Goal: Find specific page/section: Find specific page/section

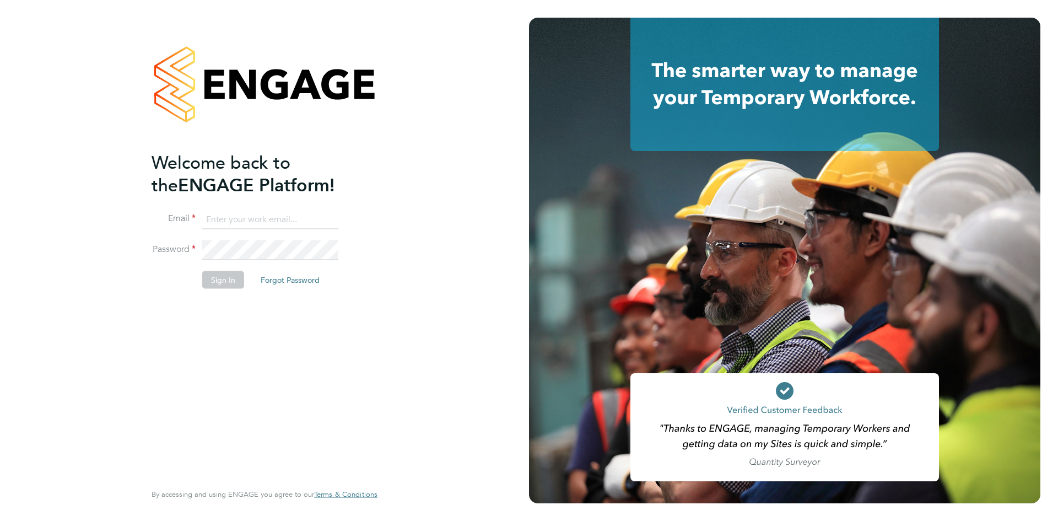
type input "nicola.lawrence@tfrecruitment.co.uk"
click at [231, 282] on button "Sign In" at bounding box center [223, 280] width 42 height 18
click at [0, 0] on div "Sorry, we are having problems connecting to our services." at bounding box center [0, 0] width 0 height 0
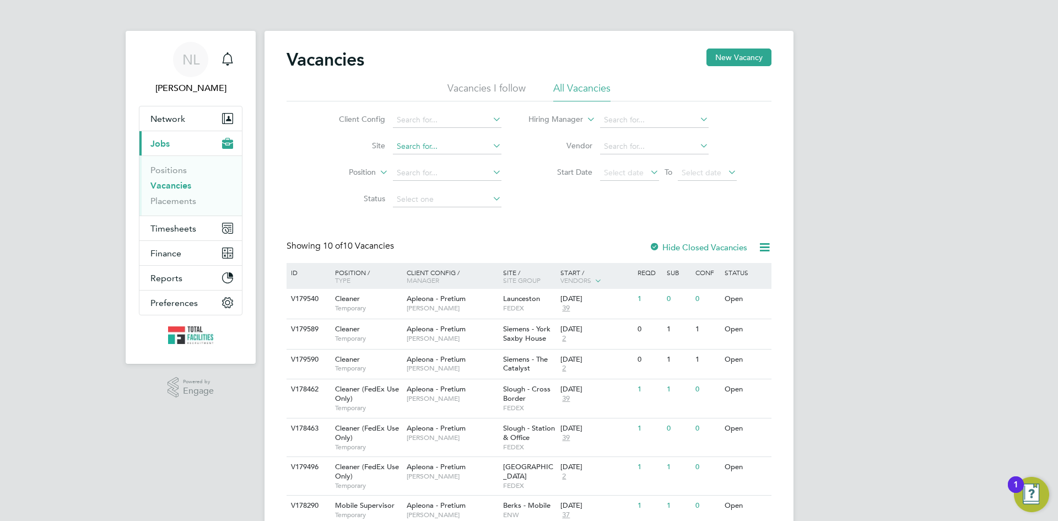
drag, startPoint x: 424, startPoint y: 169, endPoint x: 430, endPoint y: 154, distance: 16.6
click at [425, 168] on input at bounding box center [447, 172] width 109 height 15
click at [427, 144] on input at bounding box center [447, 146] width 109 height 15
type input "fedex slough"
drag, startPoint x: 498, startPoint y: 140, endPoint x: 477, endPoint y: 144, distance: 21.3
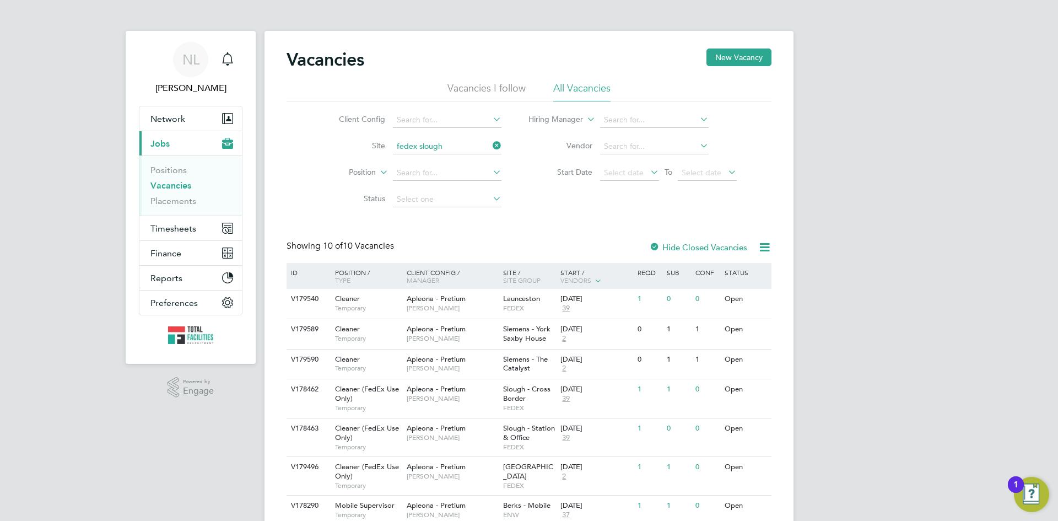
click at [490, 141] on icon at bounding box center [490, 145] width 0 height 15
click at [446, 149] on input at bounding box center [447, 146] width 109 height 15
type input "slough"
click at [490, 142] on icon at bounding box center [490, 145] width 0 height 15
click at [434, 141] on input at bounding box center [447, 146] width 109 height 15
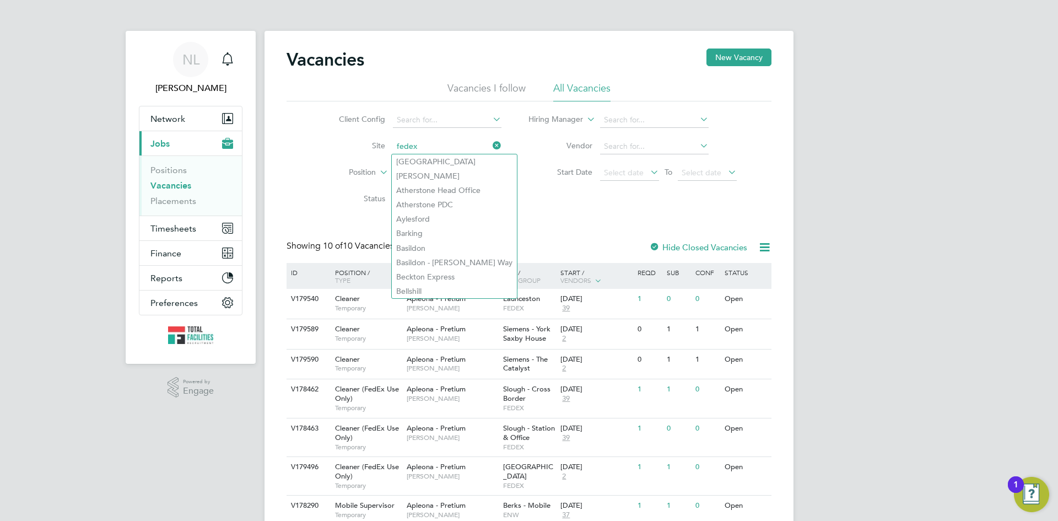
type input "fedex"
click at [587, 211] on div "Client Config Site fedex Position Status Hiring Manager Vendor Start Date Selec…" at bounding box center [529, 156] width 485 height 111
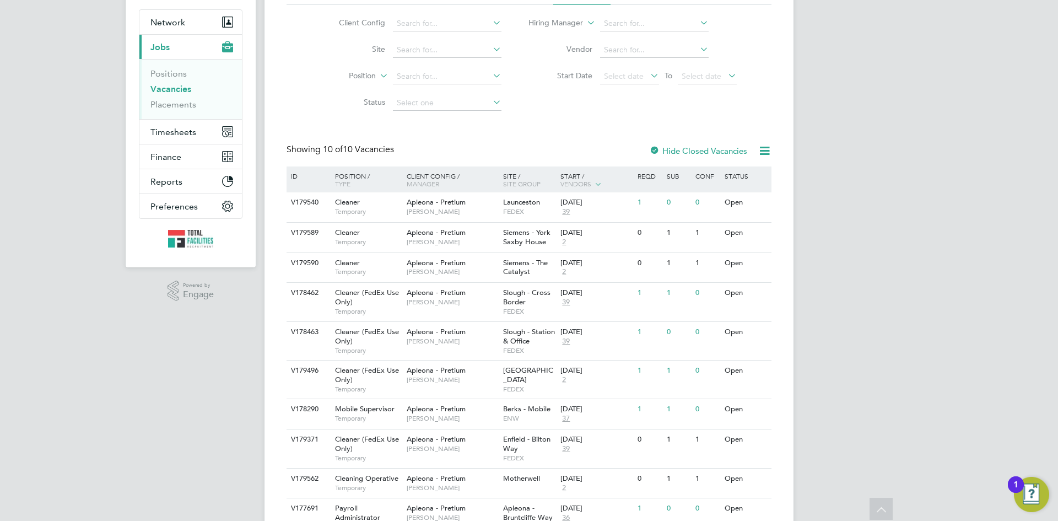
scroll to position [153, 0]
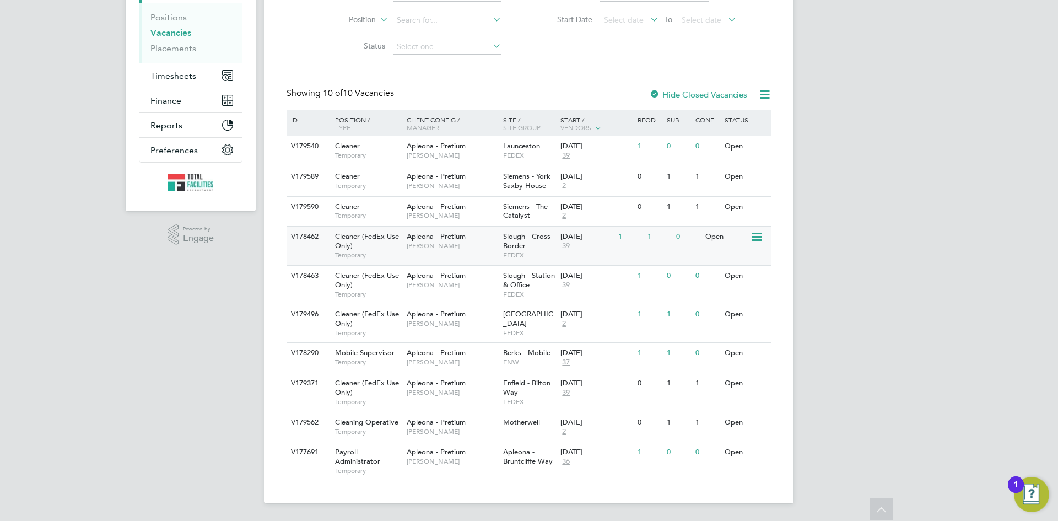
click at [529, 247] on div "Slough - Cross Border FEDEX" at bounding box center [529, 245] width 58 height 38
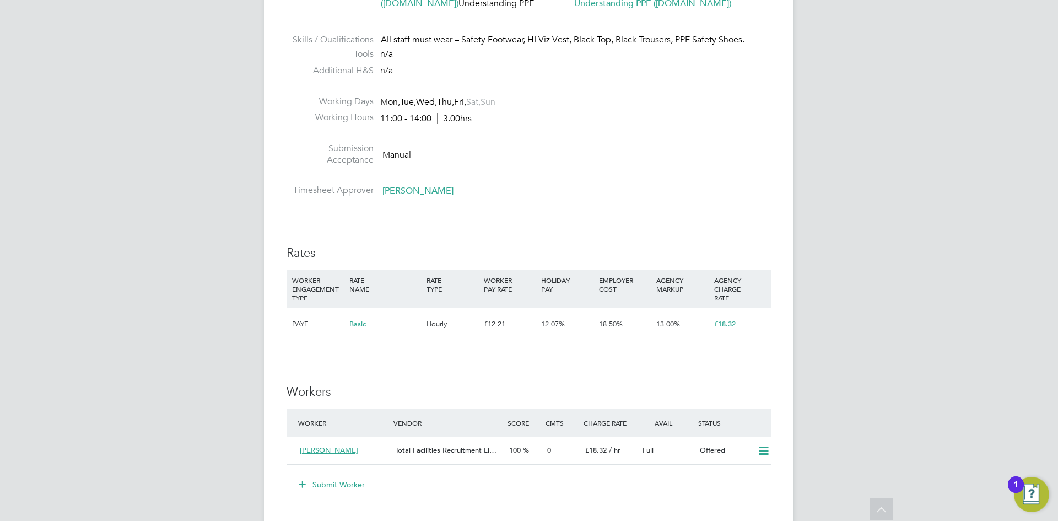
scroll to position [882, 0]
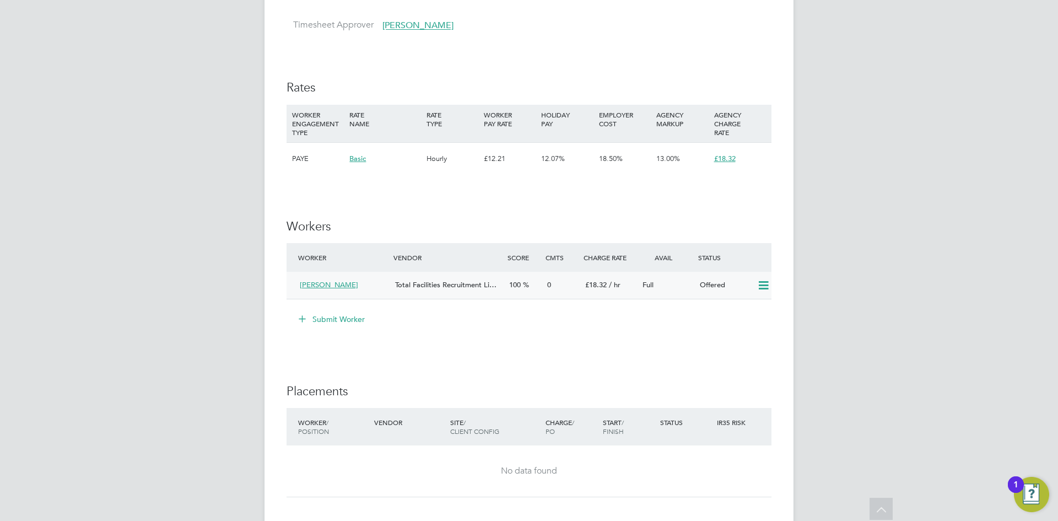
click at [764, 285] on icon at bounding box center [764, 285] width 14 height 9
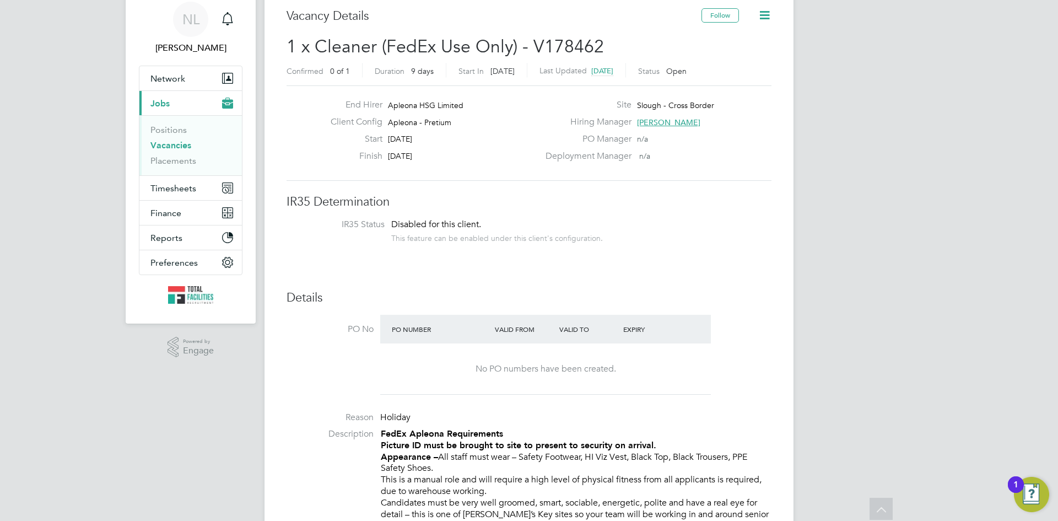
scroll to position [0, 0]
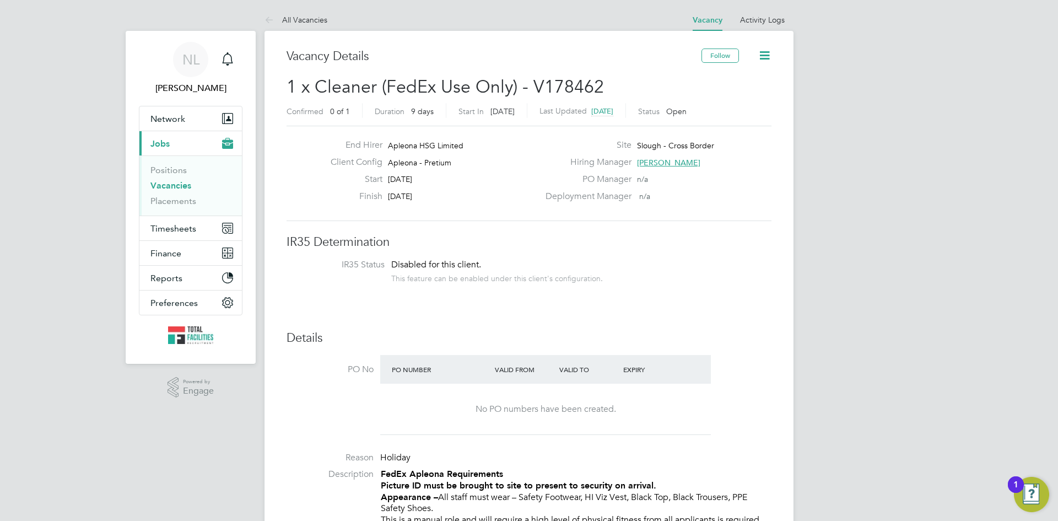
click at [177, 185] on link "Vacancies" at bounding box center [170, 185] width 41 height 10
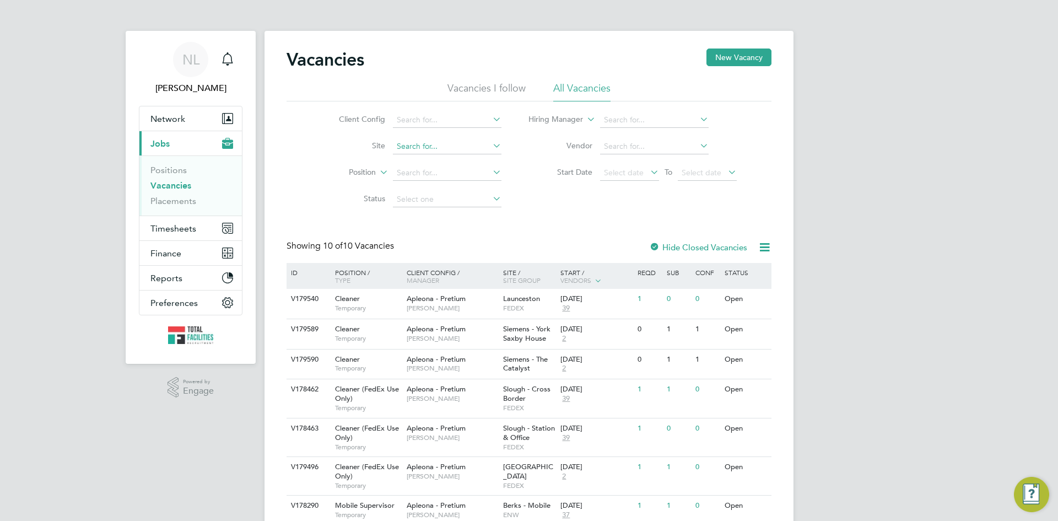
click at [422, 143] on input at bounding box center [447, 146] width 109 height 15
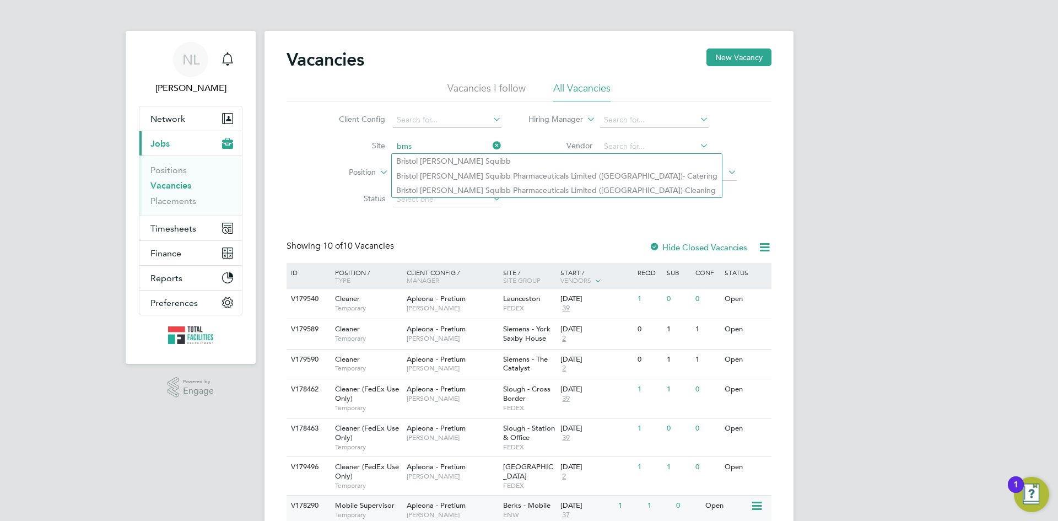
type input "bms"
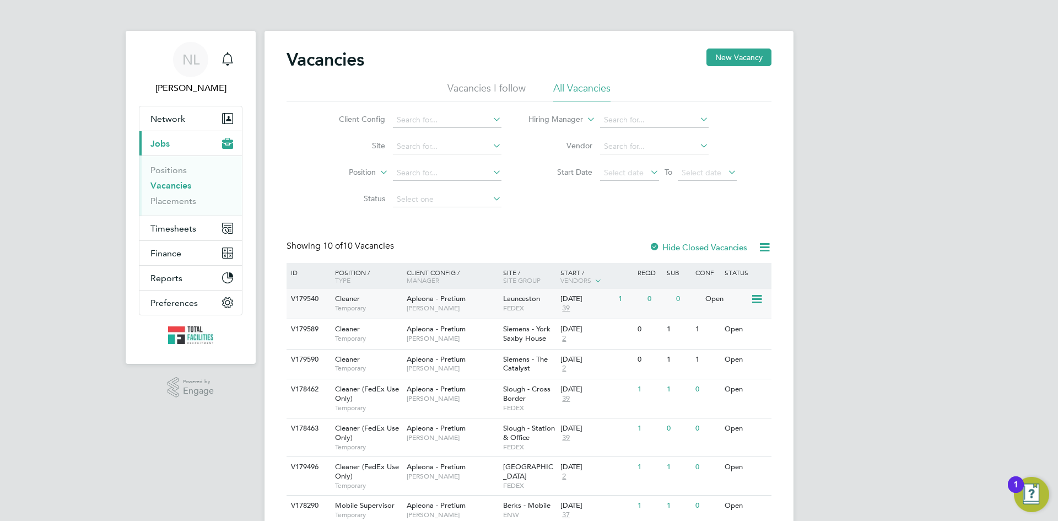
click at [539, 299] on span "Launceston" at bounding box center [521, 298] width 37 height 9
drag, startPoint x: 175, startPoint y: 199, endPoint x: 245, endPoint y: 188, distance: 70.8
click at [174, 199] on link "Placements" at bounding box center [173, 201] width 46 height 10
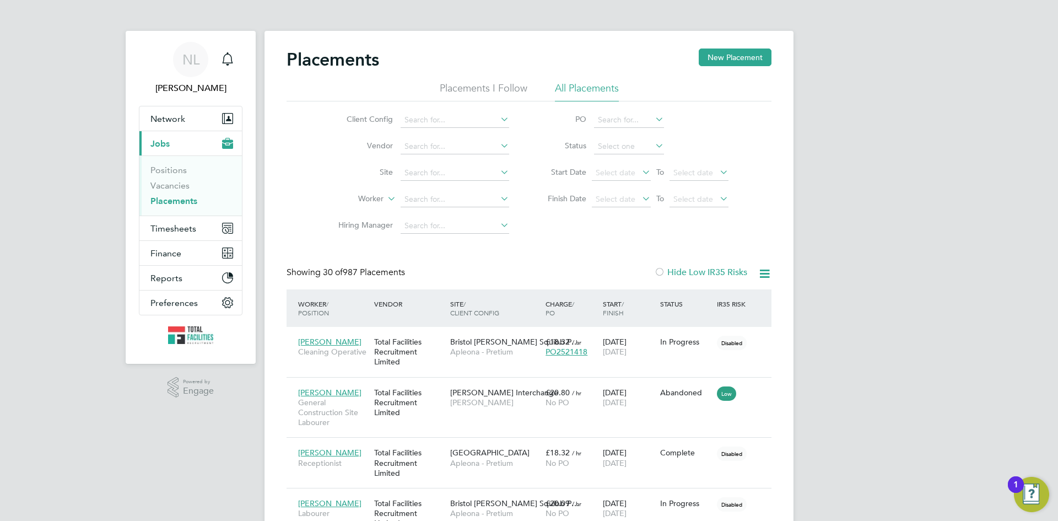
scroll to position [32, 96]
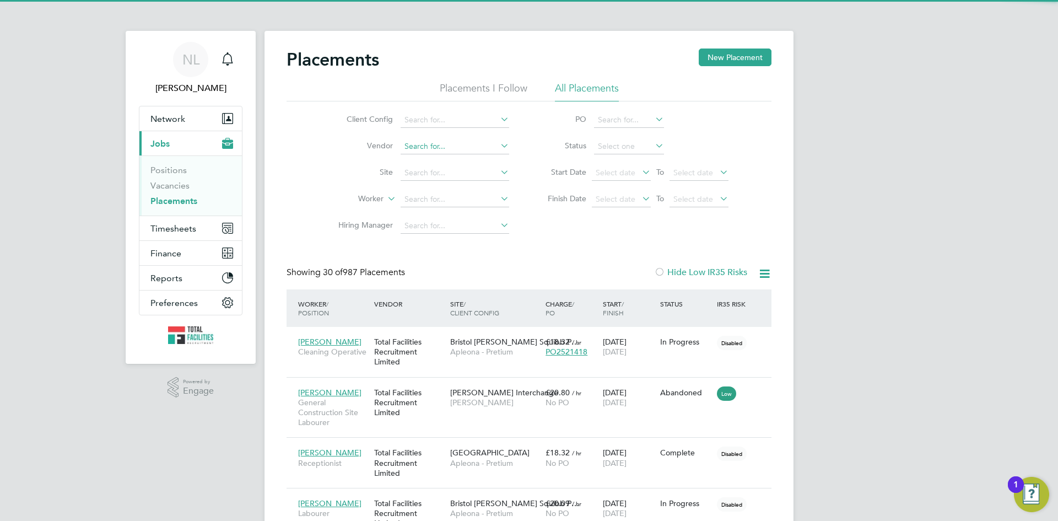
click at [427, 147] on input at bounding box center [455, 146] width 109 height 15
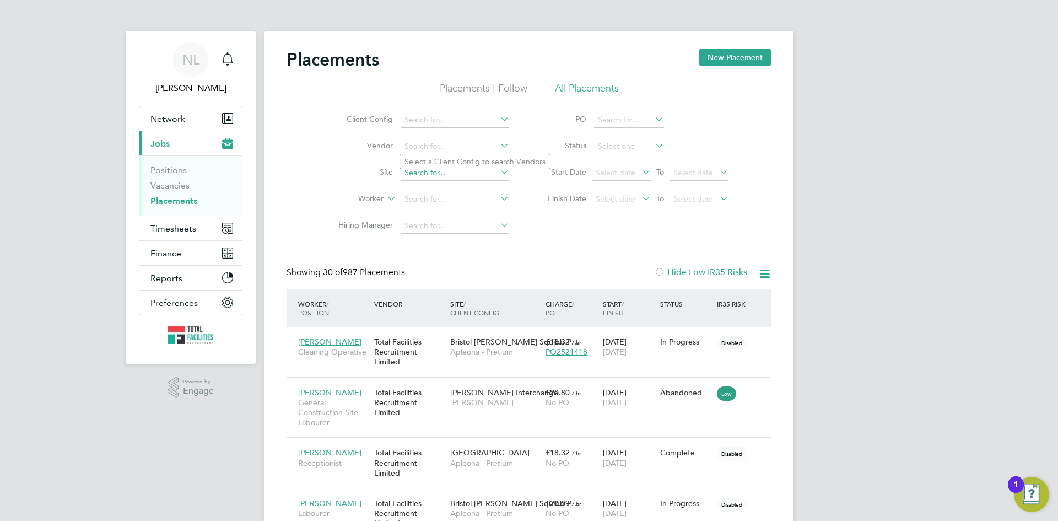
click at [409, 177] on input at bounding box center [455, 172] width 109 height 15
type input "f"
click at [488, 184] on li "Slough - Cross Border" at bounding box center [455, 188] width 110 height 15
type input "Slough - Cross Border"
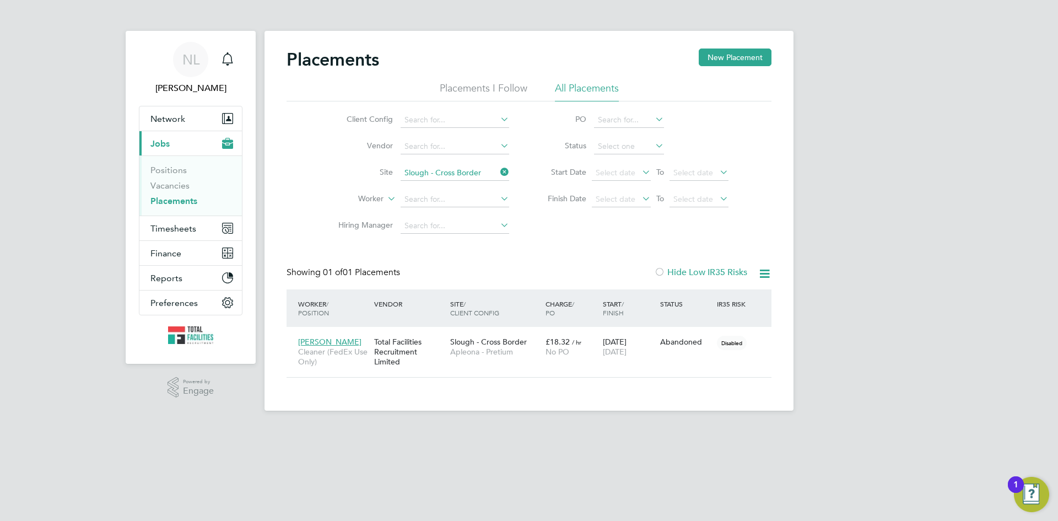
click at [467, 82] on li "Placements I Follow" at bounding box center [484, 92] width 88 height 20
click at [582, 80] on div "Placements New Placement" at bounding box center [529, 64] width 485 height 33
click at [579, 86] on li "All Placements" at bounding box center [587, 92] width 64 height 20
click at [511, 349] on span "Apleona - Pretium" at bounding box center [495, 352] width 90 height 10
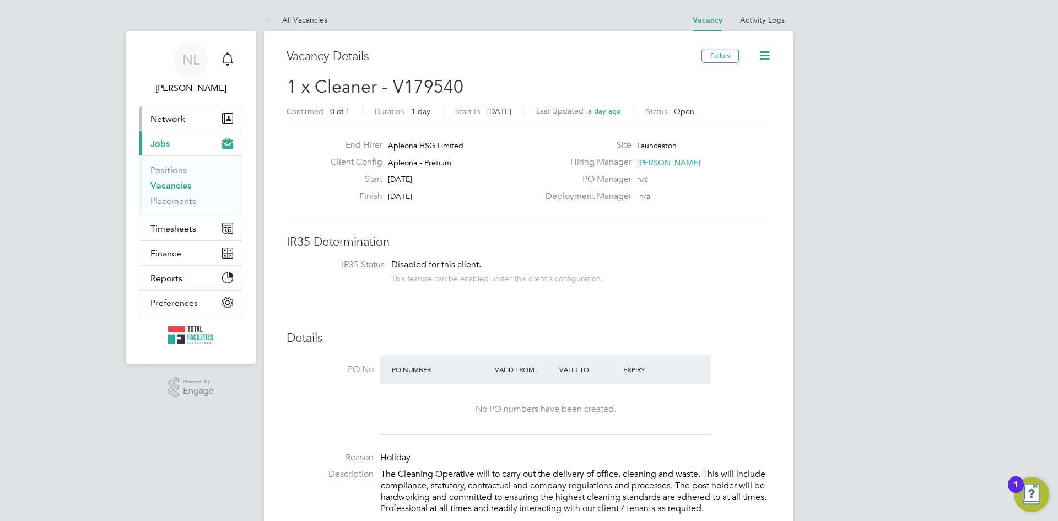
click at [169, 115] on span "Network" at bounding box center [167, 119] width 35 height 10
drag, startPoint x: 686, startPoint y: 148, endPoint x: 639, endPoint y: 146, distance: 46.3
click at [636, 148] on div "Site Launceston" at bounding box center [657, 147] width 237 height 17
copy span "Launceston"
click at [174, 202] on link "Placements" at bounding box center [173, 201] width 46 height 10
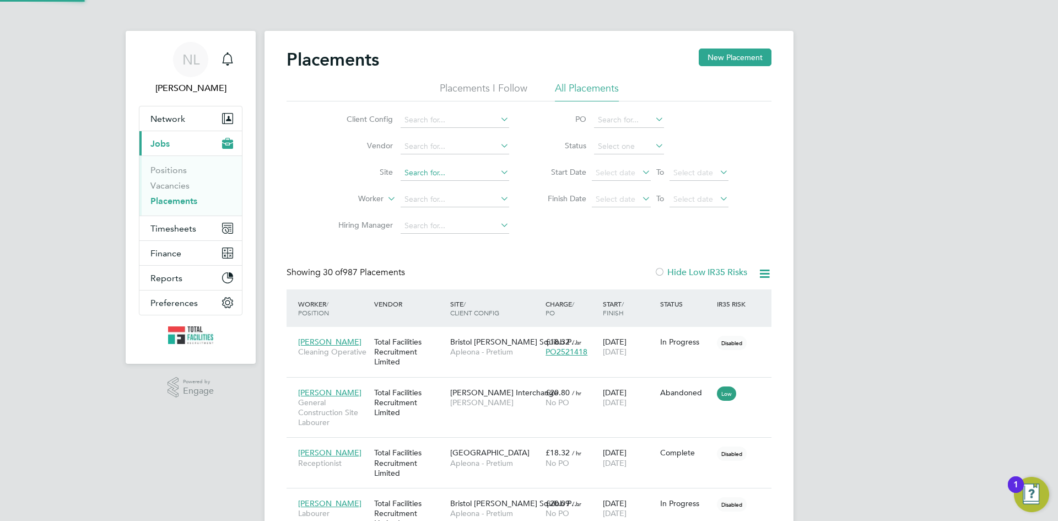
click at [428, 172] on input at bounding box center [455, 172] width 109 height 15
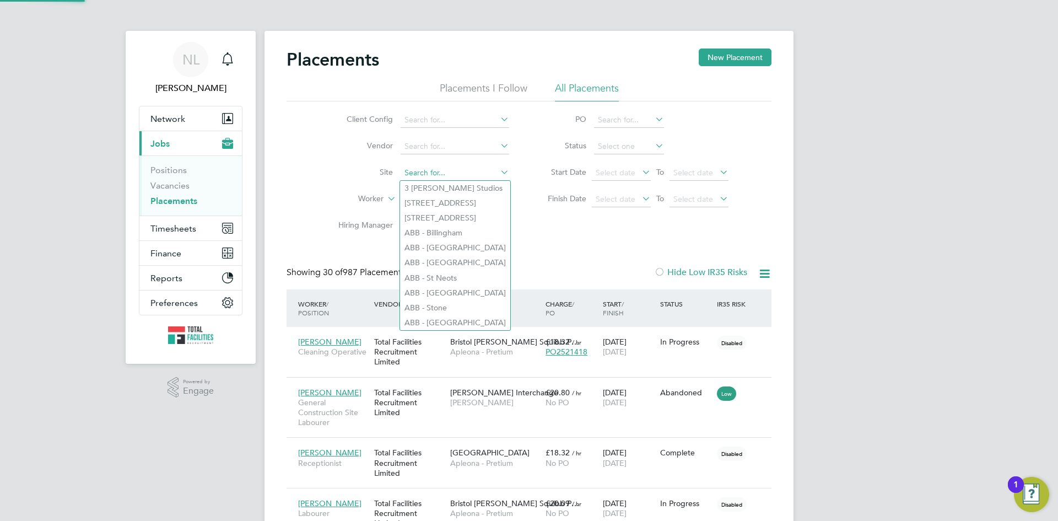
paste input "Launceston"
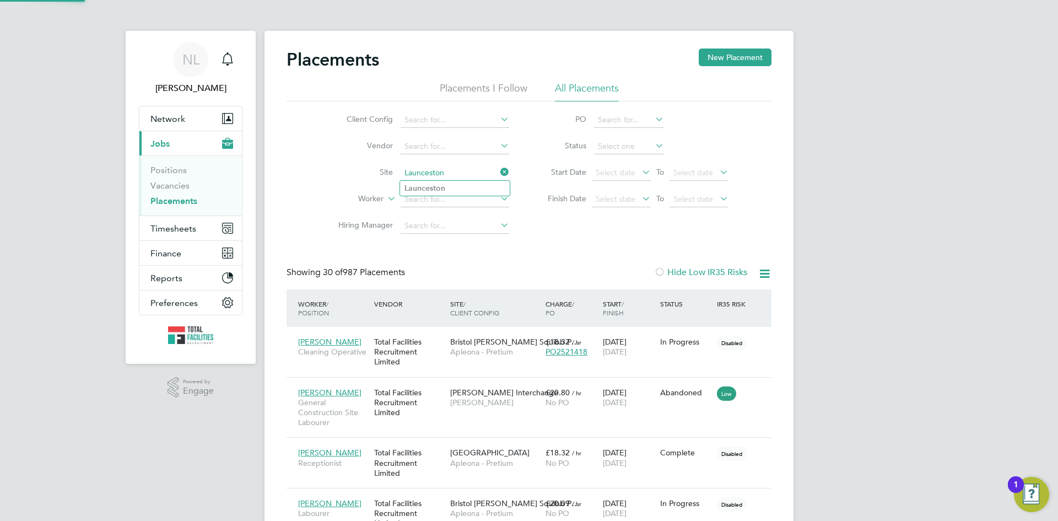
type input "Launceston"
click at [446, 188] on li "Launceston" at bounding box center [455, 188] width 110 height 15
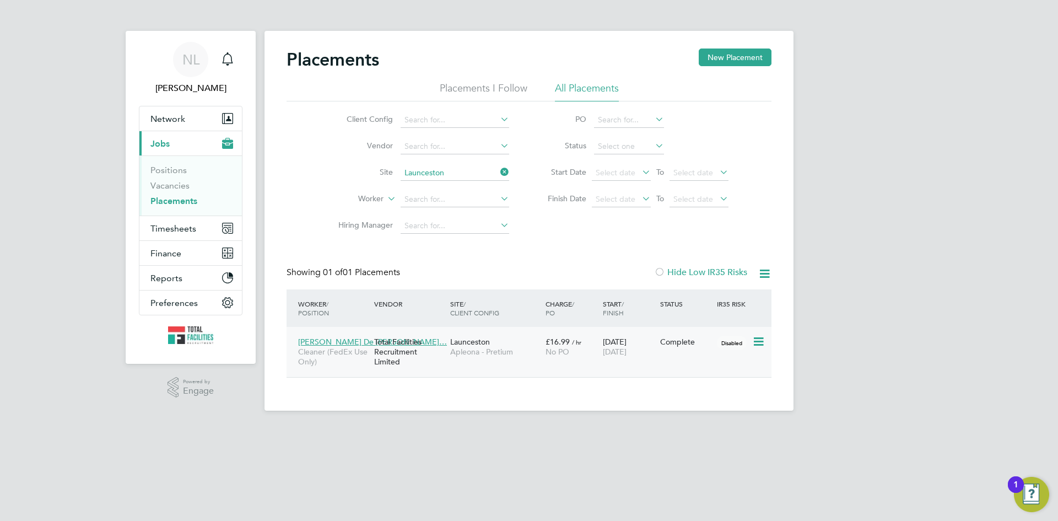
click at [358, 341] on span "Jessica De Fatima…" at bounding box center [372, 342] width 149 height 10
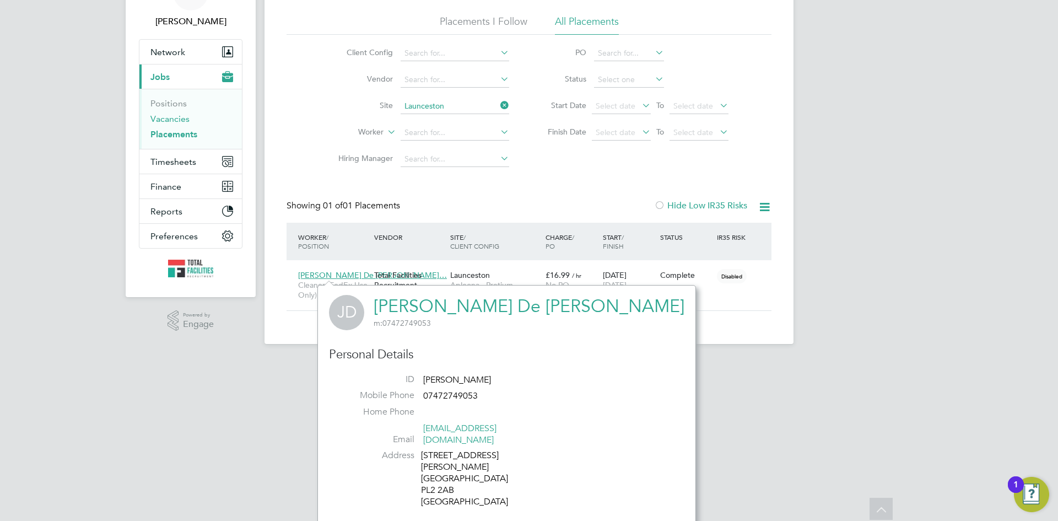
click at [171, 115] on link "Vacancies" at bounding box center [169, 119] width 39 height 10
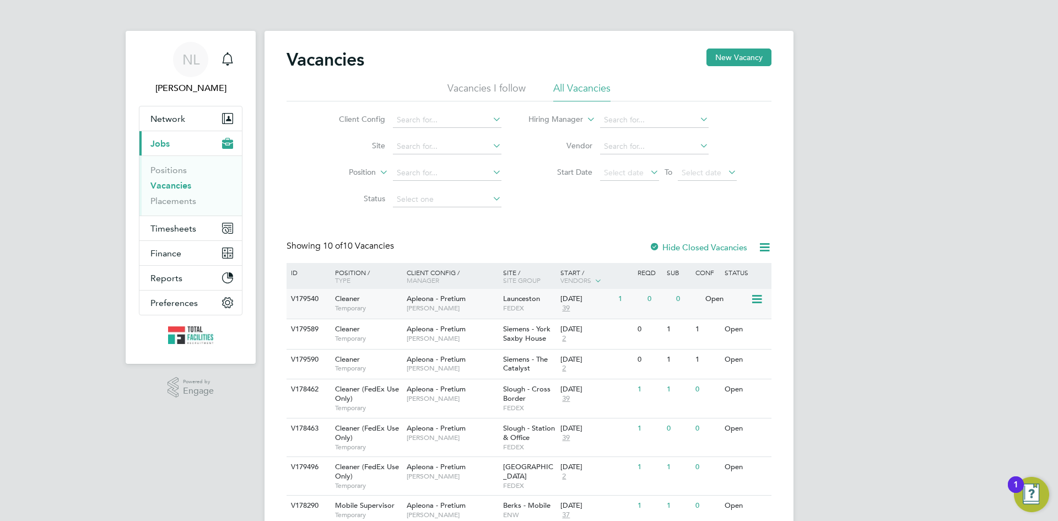
click at [527, 306] on span "FEDEX" at bounding box center [529, 308] width 52 height 9
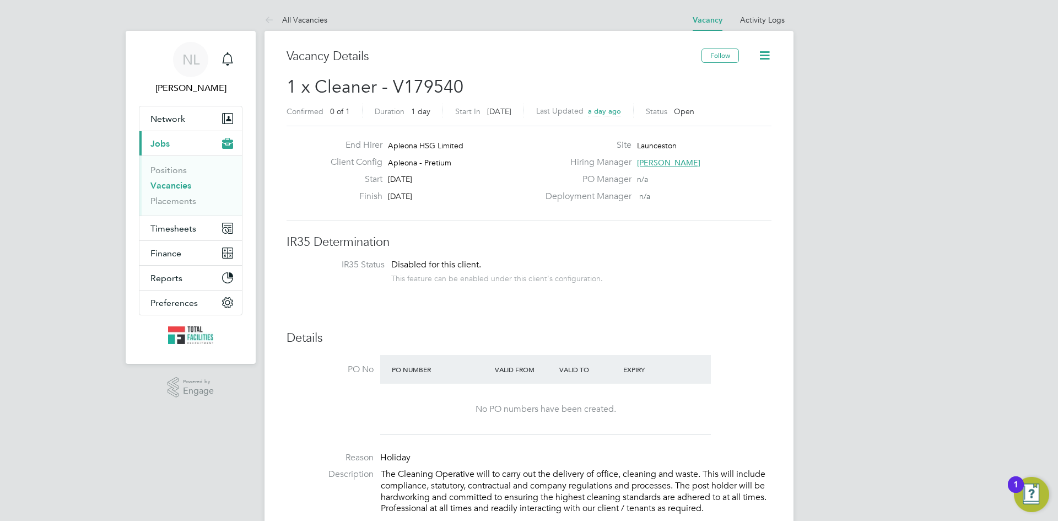
click at [172, 188] on link "Vacancies" at bounding box center [170, 185] width 41 height 10
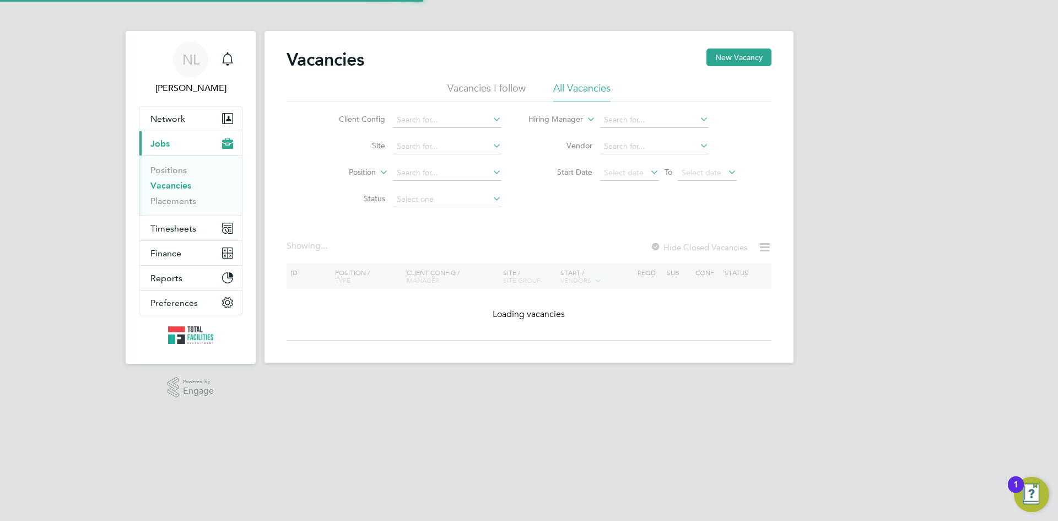
drag, startPoint x: 172, startPoint y: 188, endPoint x: 347, endPoint y: 239, distance: 181.9
click at [172, 187] on link "Vacancies" at bounding box center [170, 185] width 41 height 10
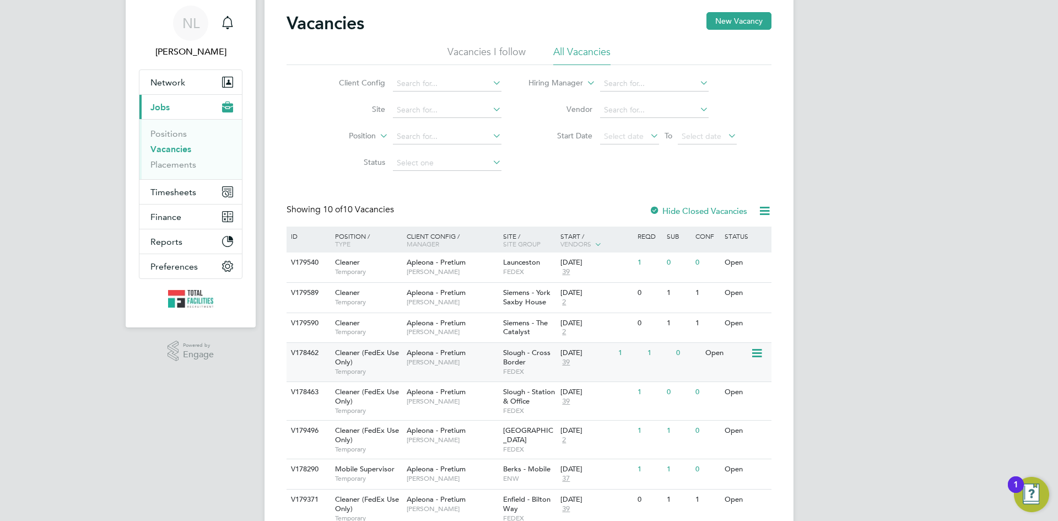
scroll to position [55, 0]
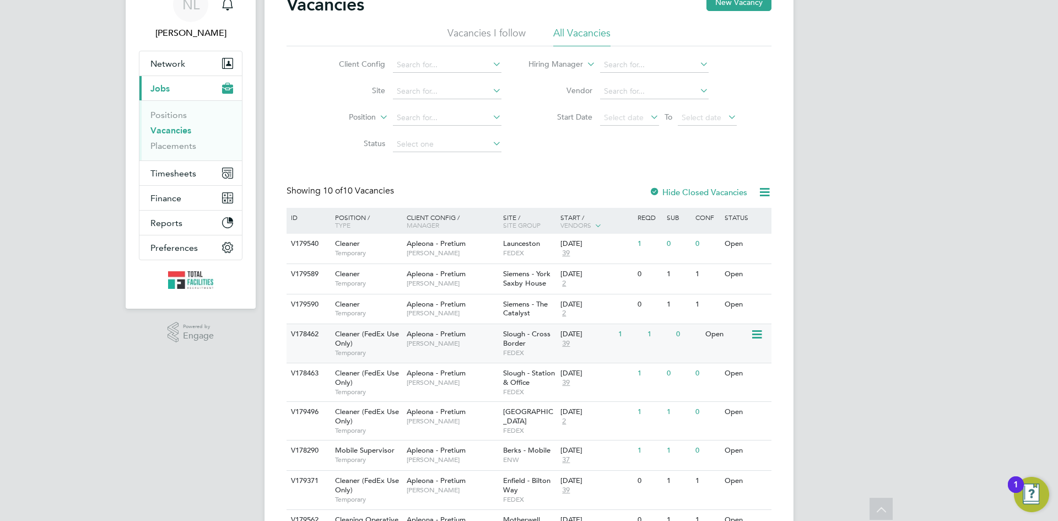
click at [545, 342] on div "Slough - Cross Border FEDEX" at bounding box center [529, 343] width 58 height 38
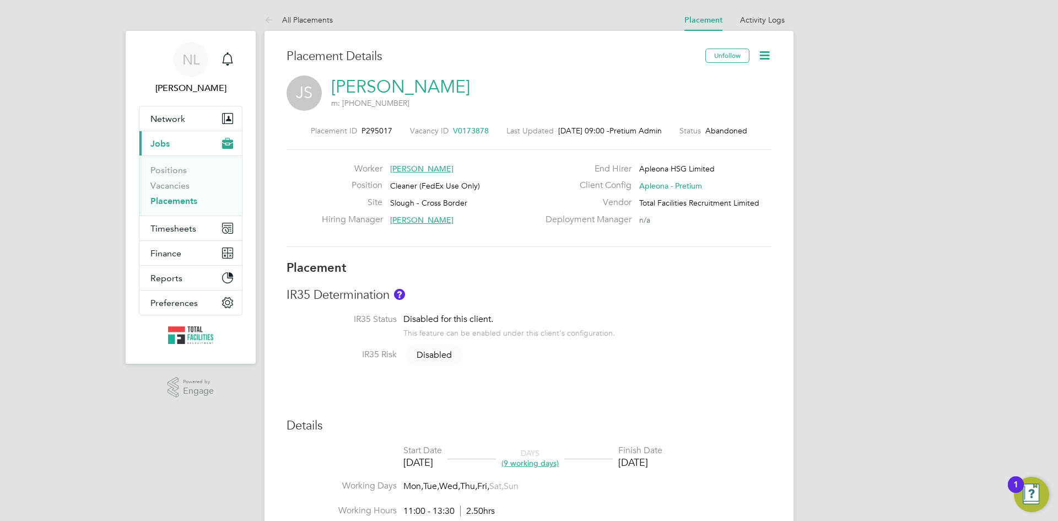
click at [432, 170] on span "Joseph Selmes" at bounding box center [421, 169] width 63 height 10
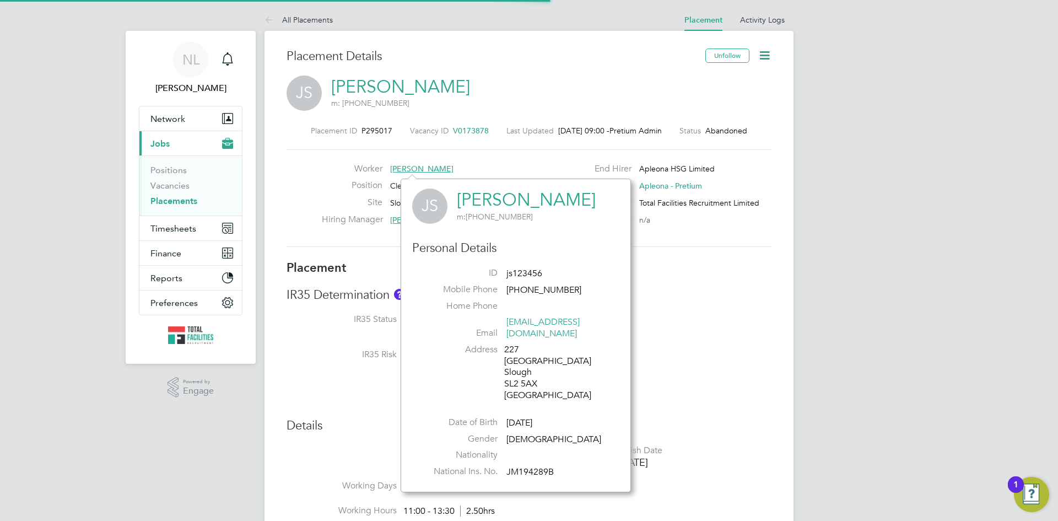
scroll to position [302, 230]
click at [468, 87] on div "JS Joseph Selmes m: +44 7903 265170" at bounding box center [529, 93] width 485 height 37
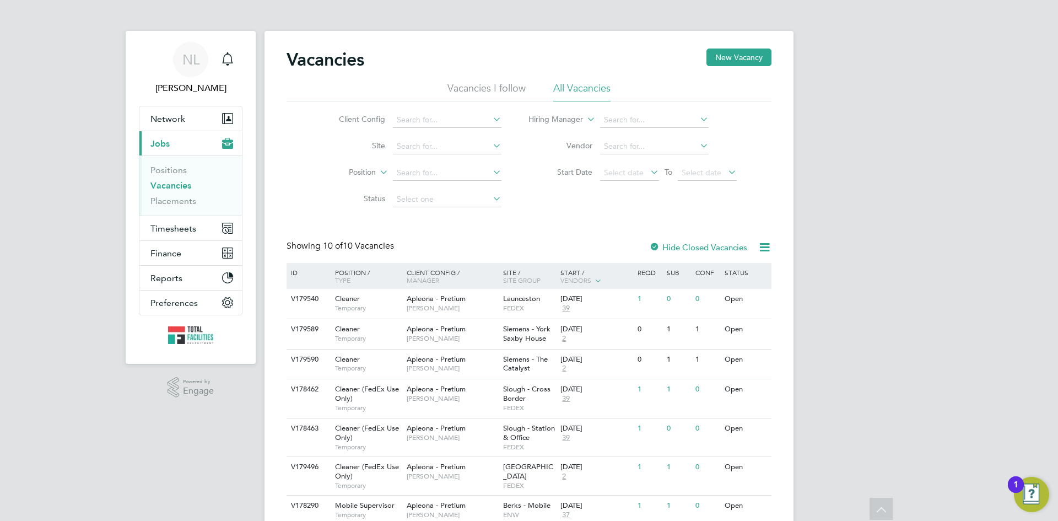
scroll to position [131, 0]
